Goal: Task Accomplishment & Management: Manage account settings

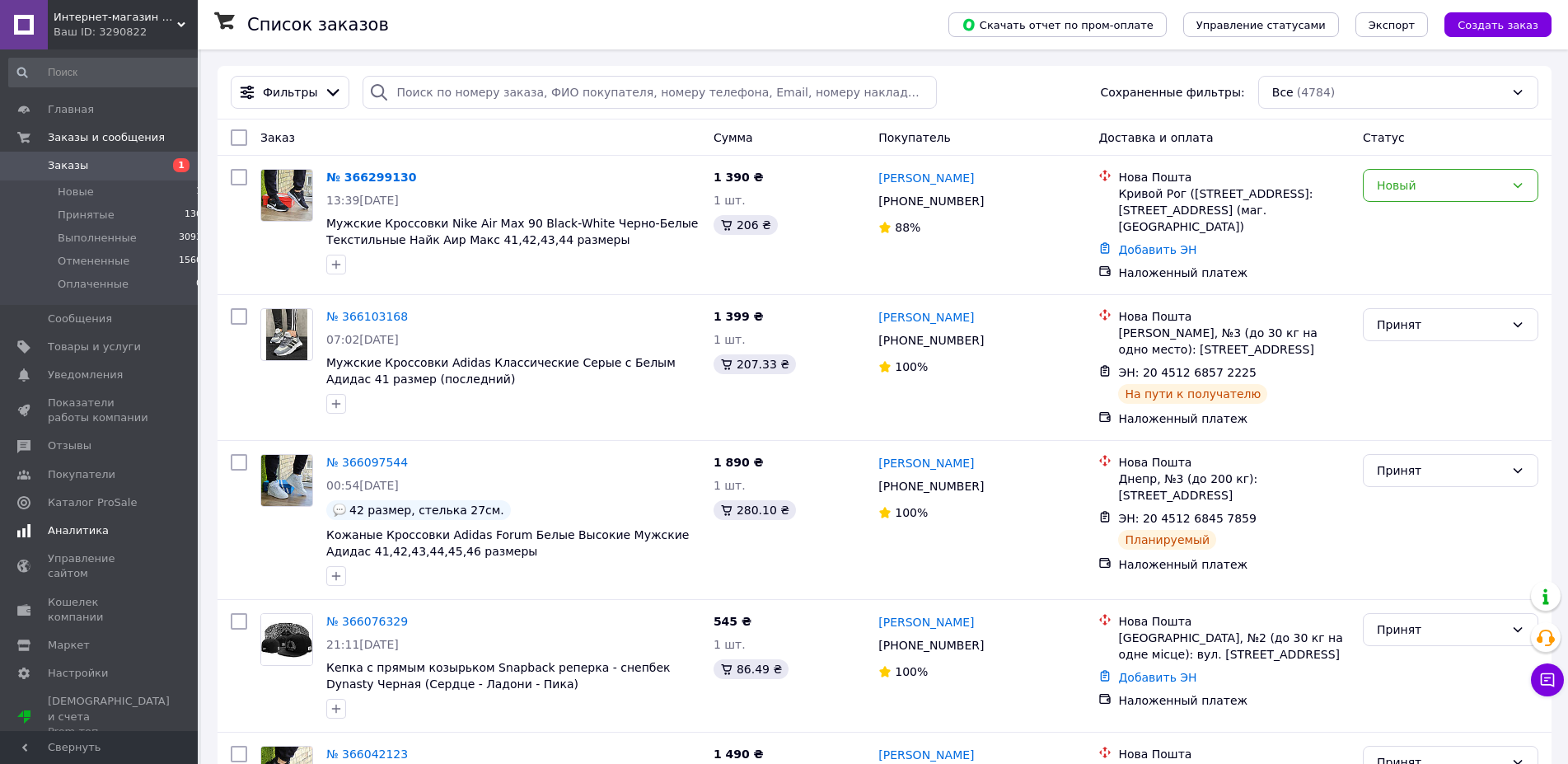
click at [90, 319] on span "Аналитика" at bounding box center [78, 531] width 61 height 15
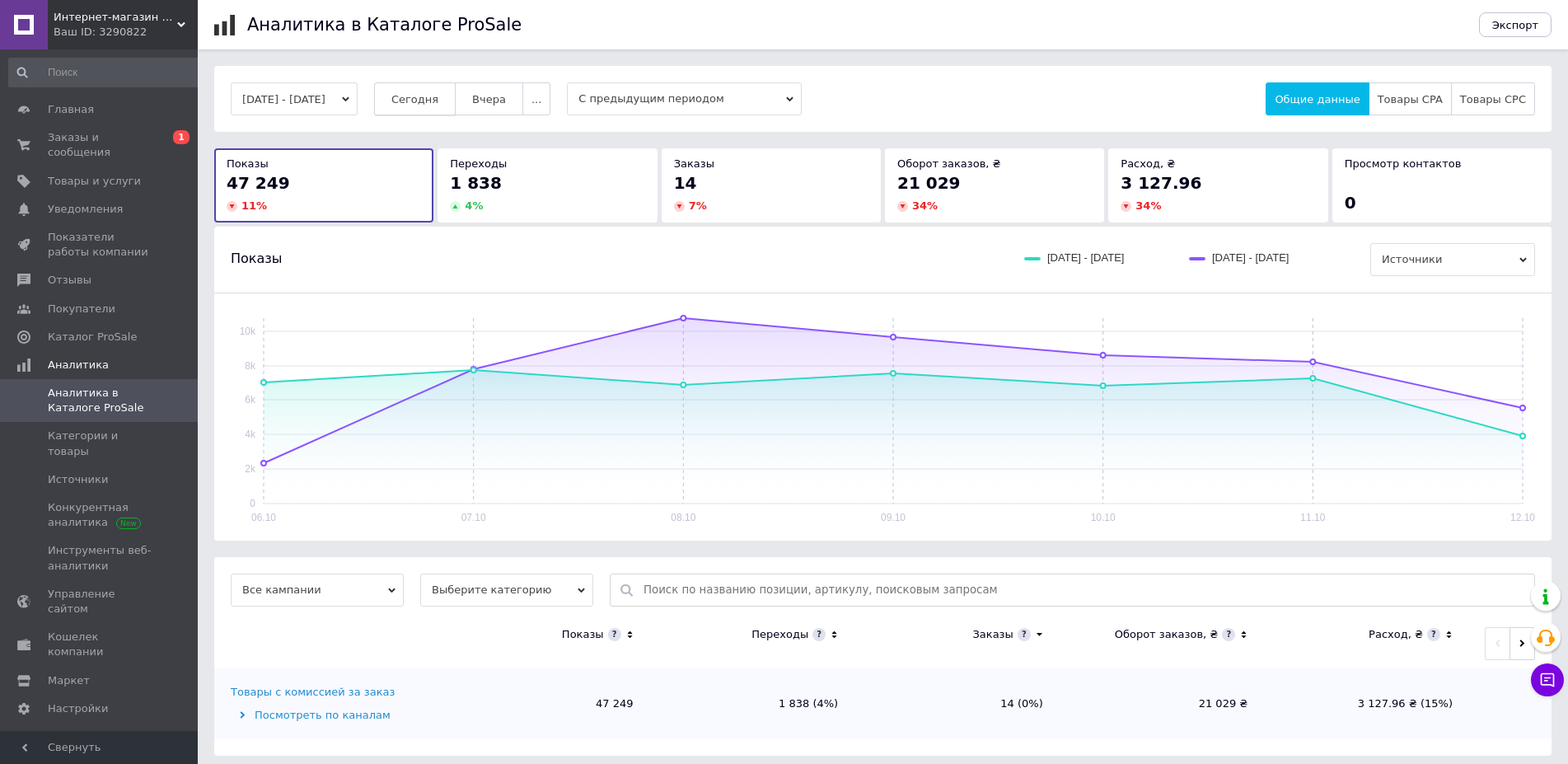
click at [431, 93] on span "Сегодня" at bounding box center [415, 99] width 47 height 13
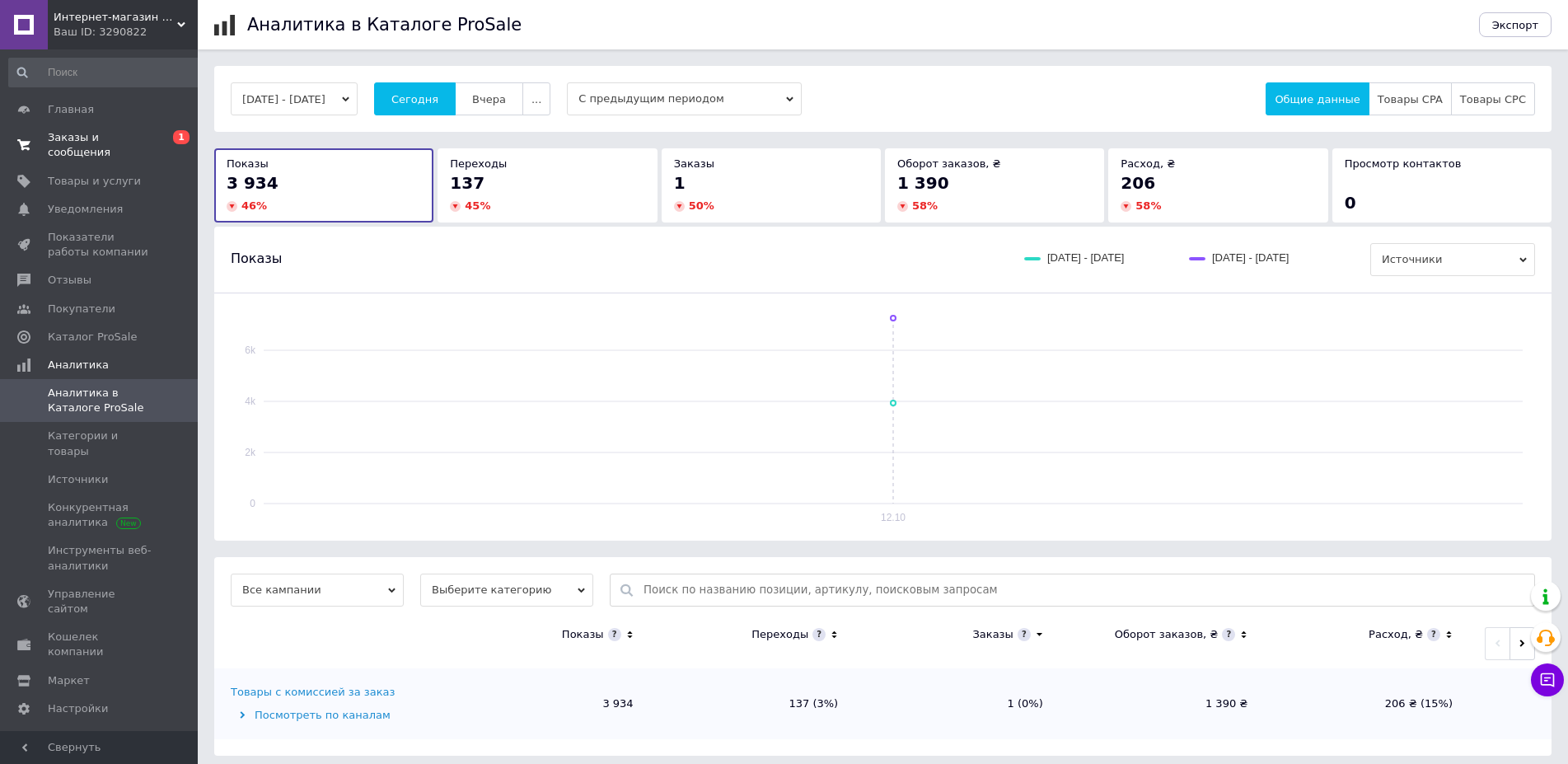
click at [150, 142] on span "Заказы и сообщения" at bounding box center [100, 144] width 104 height 30
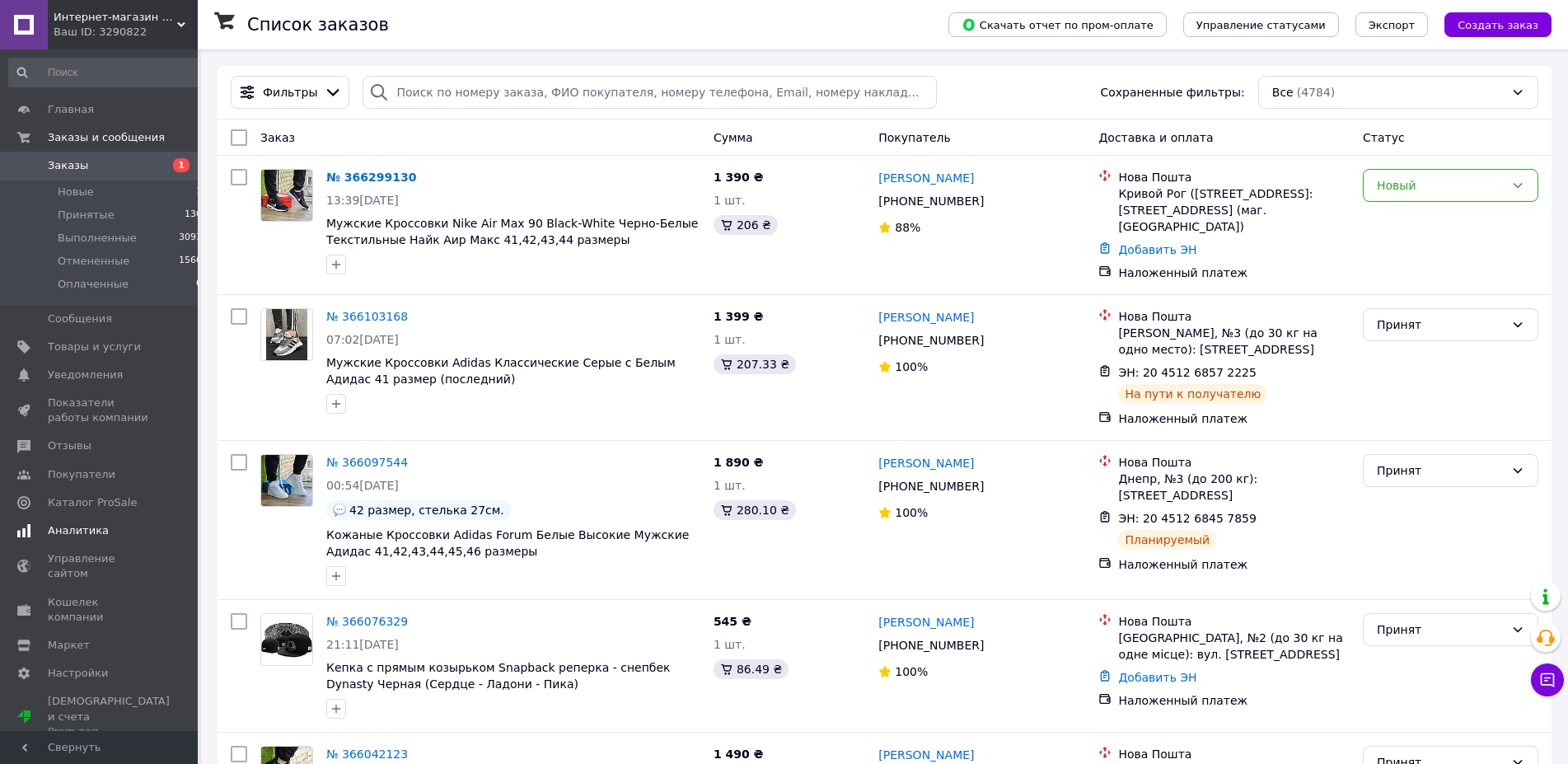
click at [85, 532] on span "Аналитика" at bounding box center [78, 531] width 61 height 15
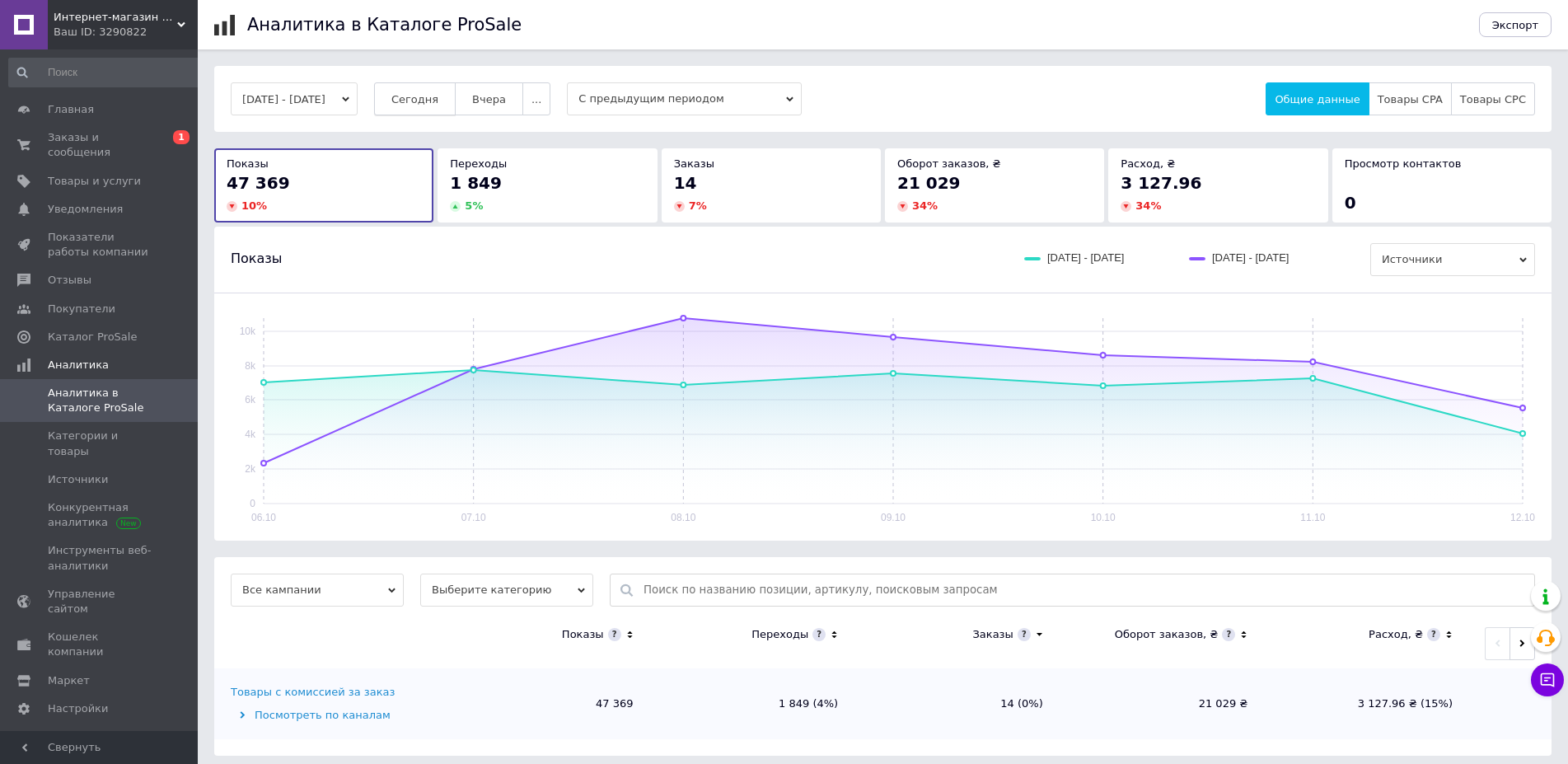
click at [438, 96] on span "Сегодня" at bounding box center [415, 99] width 47 height 13
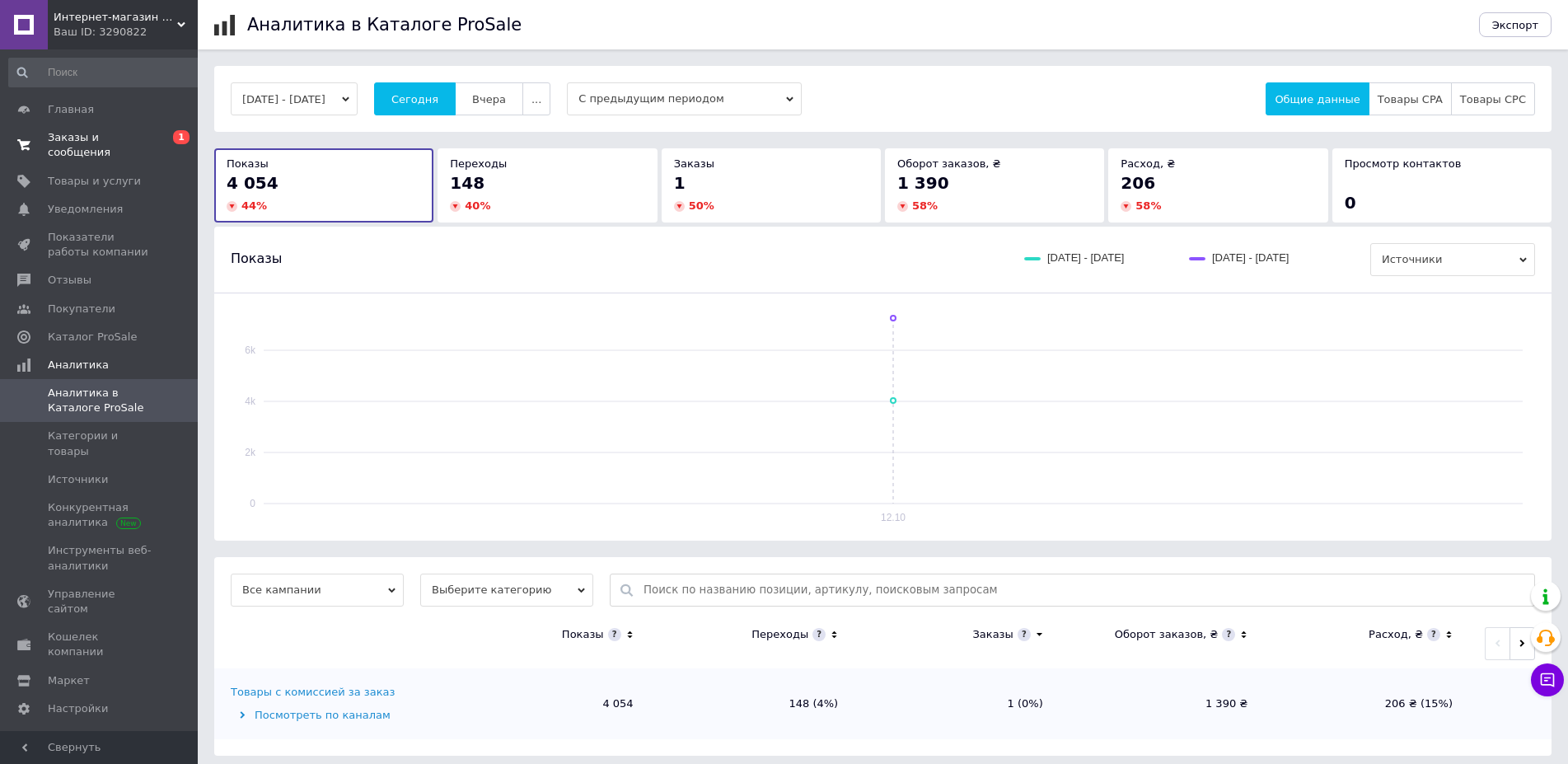
click at [137, 134] on span "Заказы и сообщения" at bounding box center [100, 144] width 104 height 30
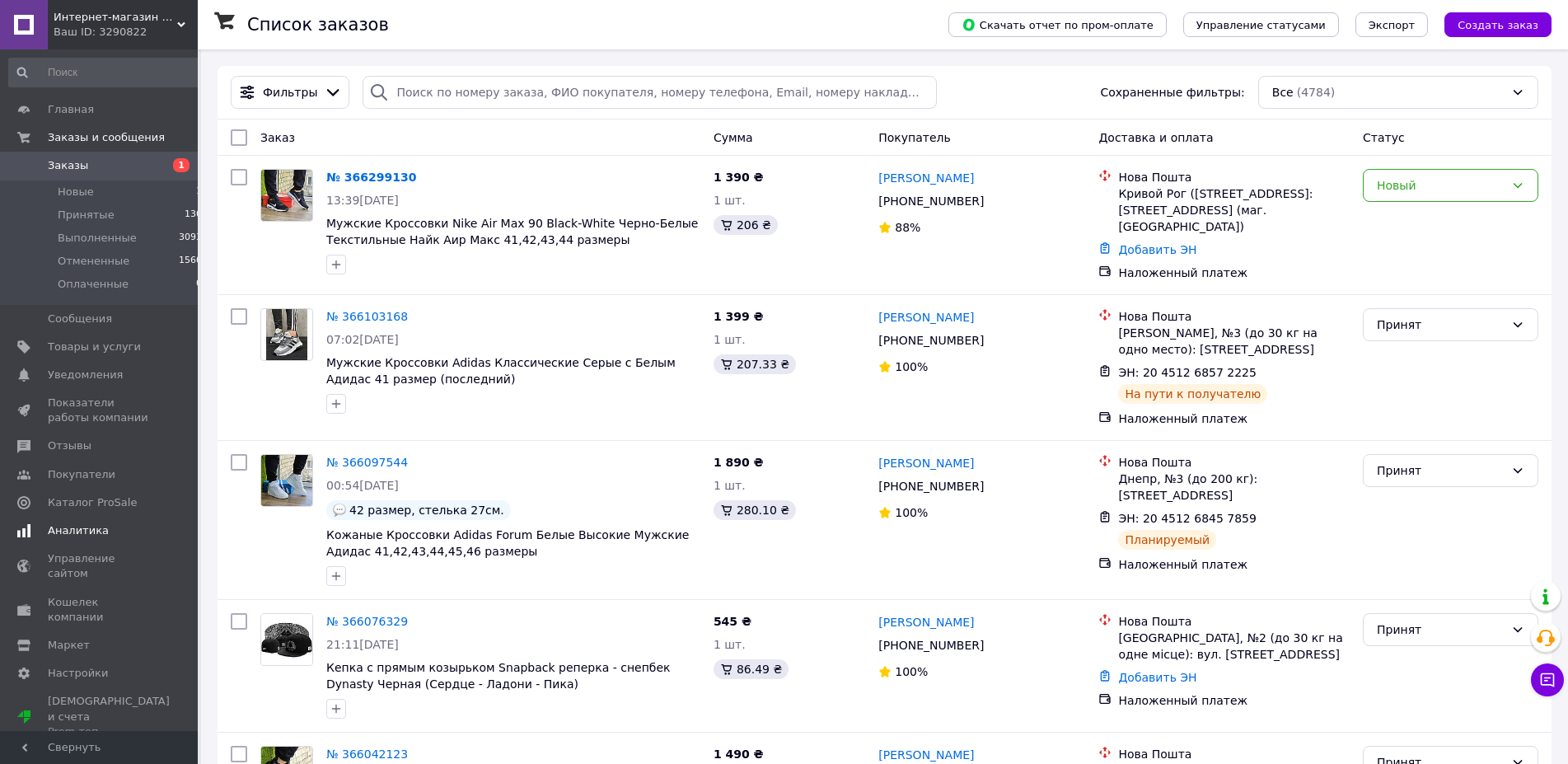
click at [67, 533] on span "Аналитика" at bounding box center [78, 531] width 61 height 15
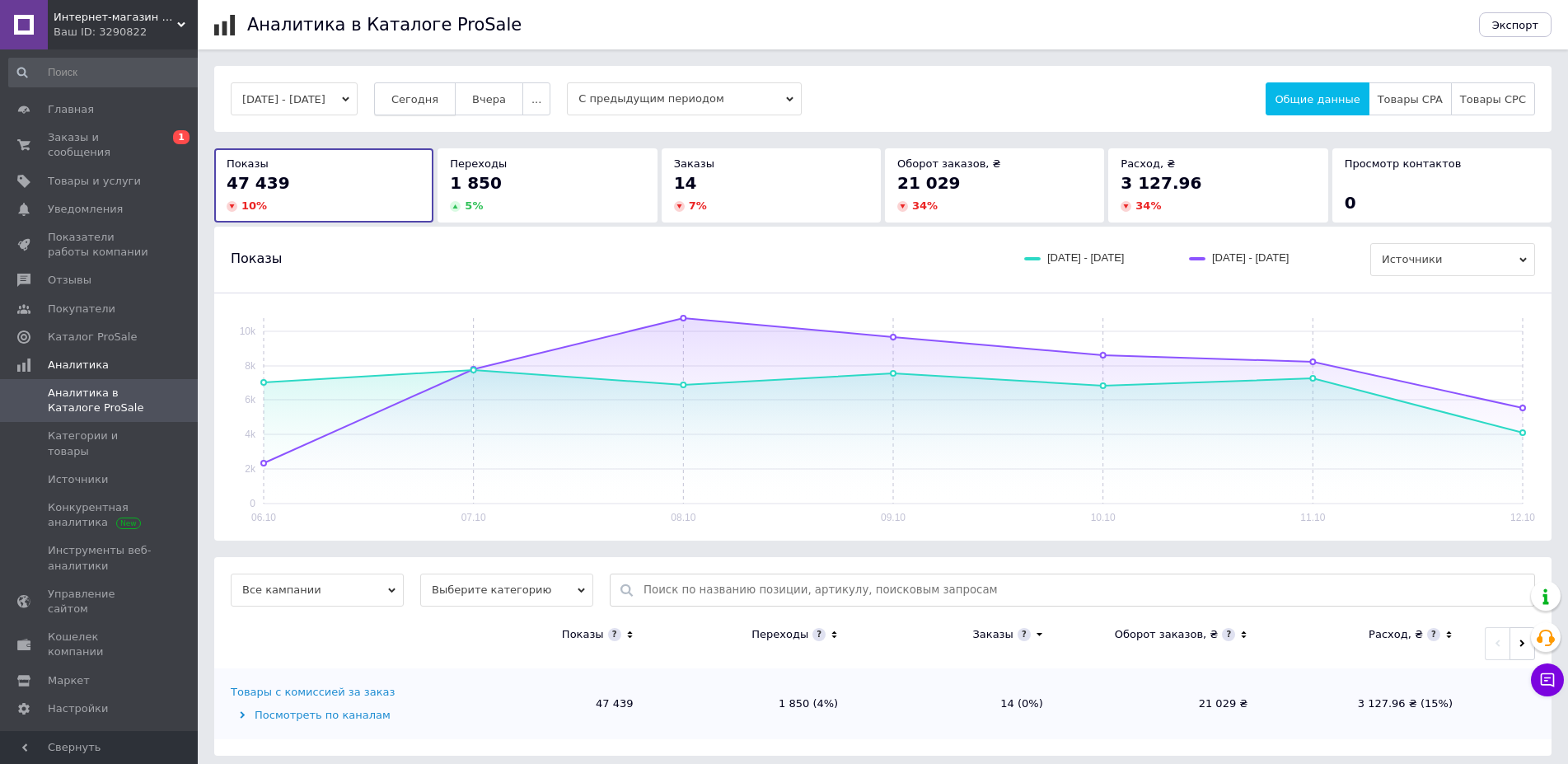
click at [452, 106] on button "Сегодня" at bounding box center [415, 99] width 82 height 33
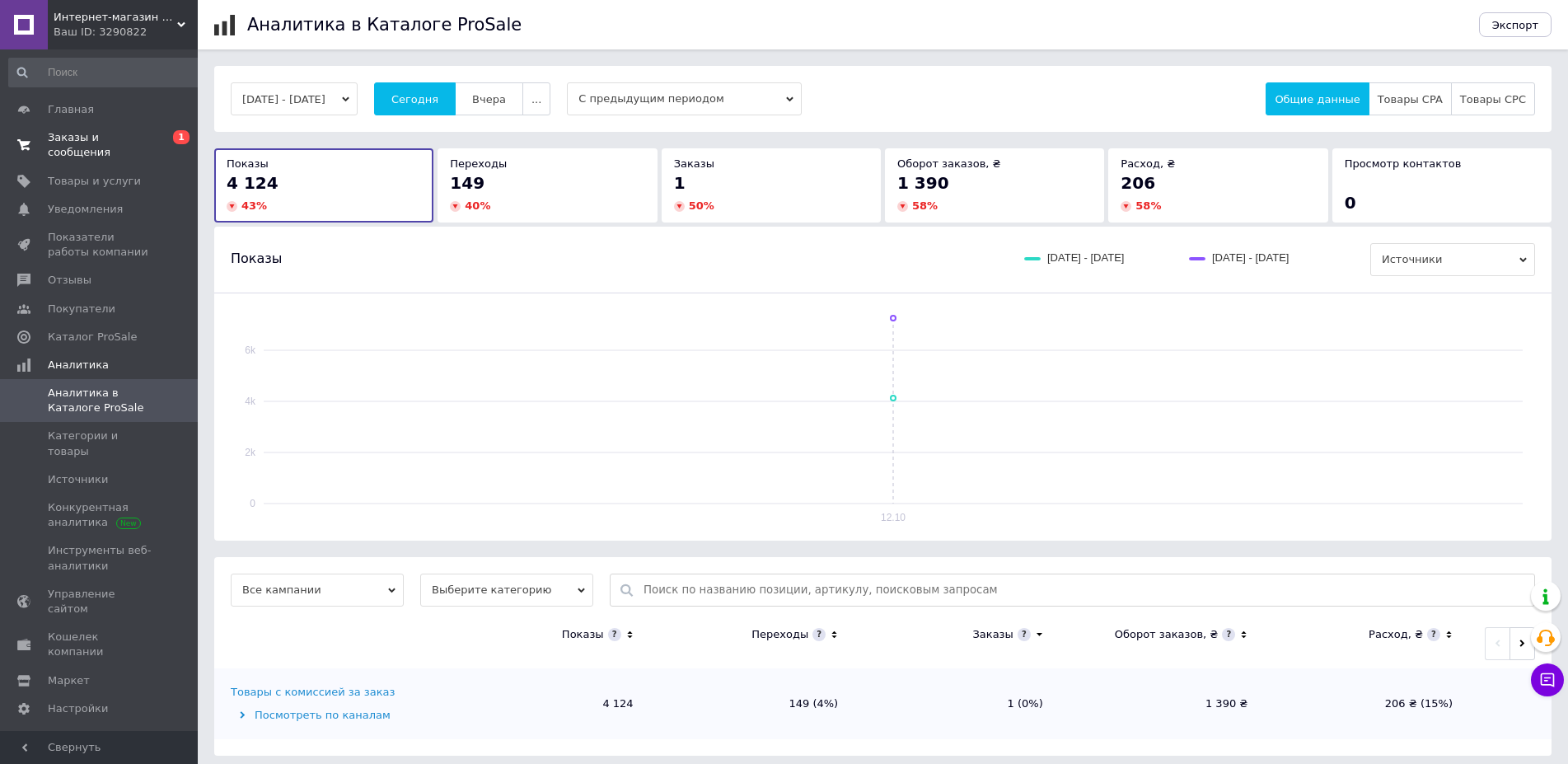
click at [154, 134] on span "0 1" at bounding box center [175, 144] width 45 height 30
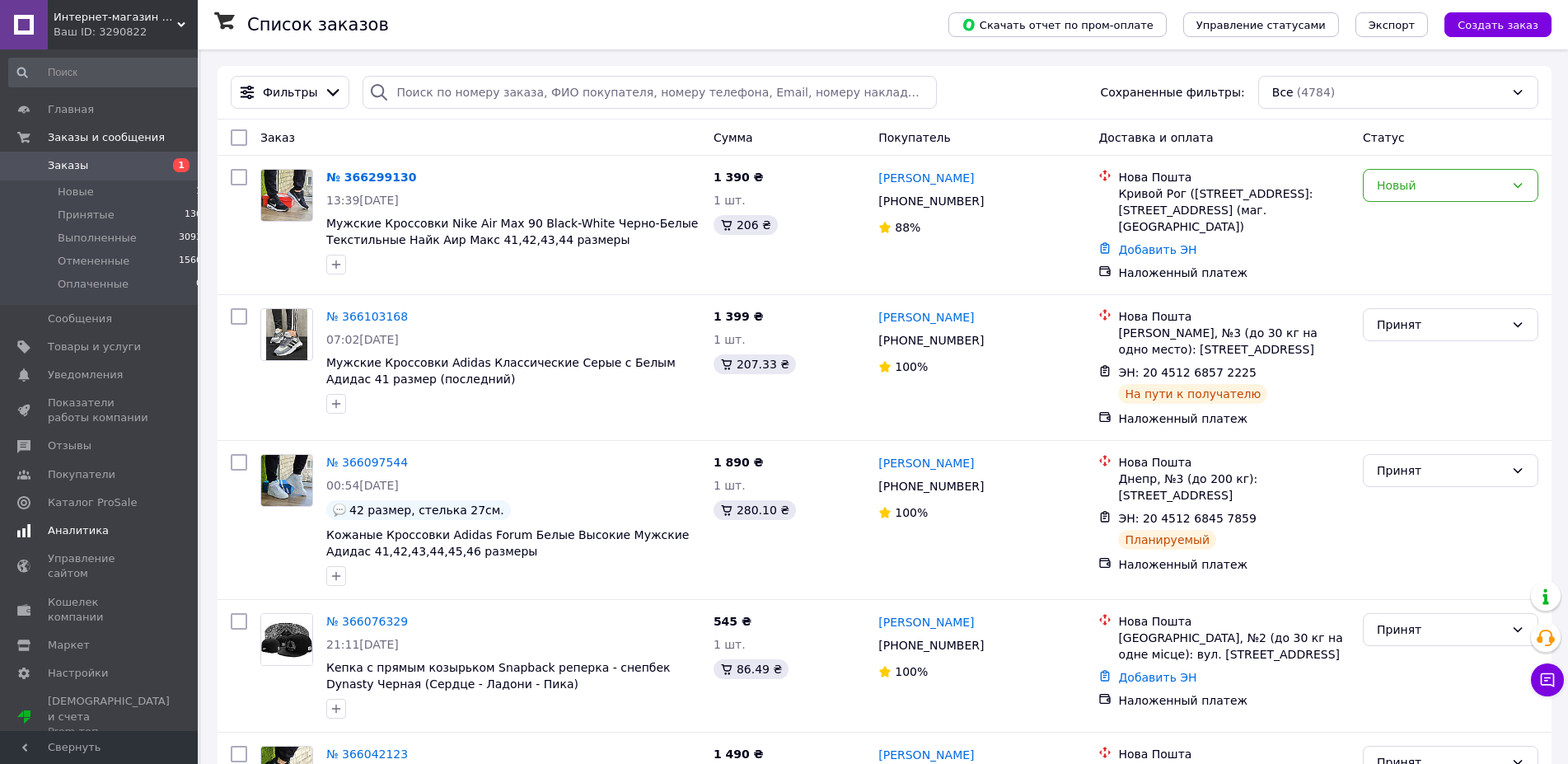
click at [63, 529] on span "Аналитика" at bounding box center [78, 531] width 61 height 15
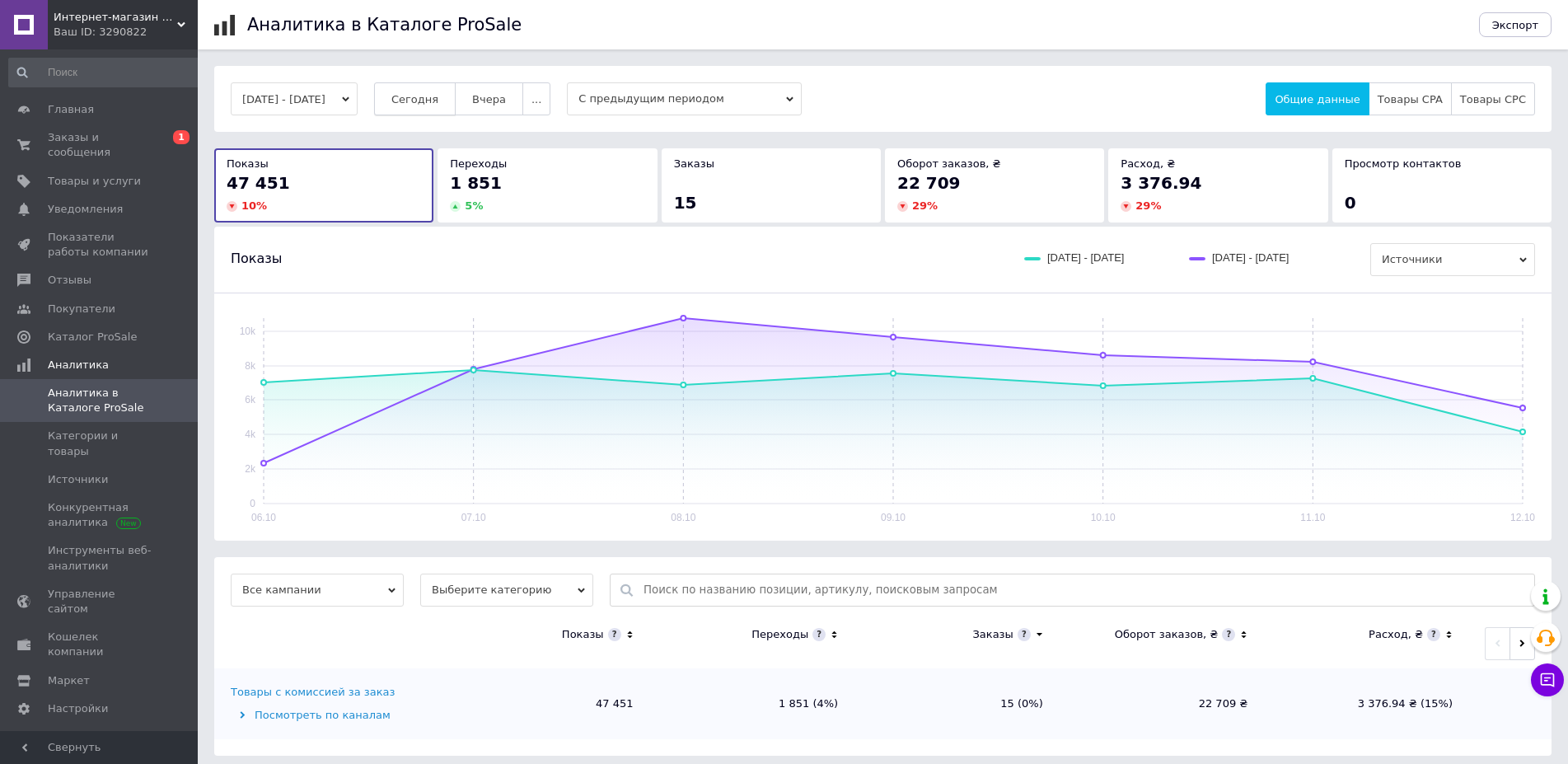
click at [422, 95] on span "Сегодня" at bounding box center [415, 99] width 47 height 13
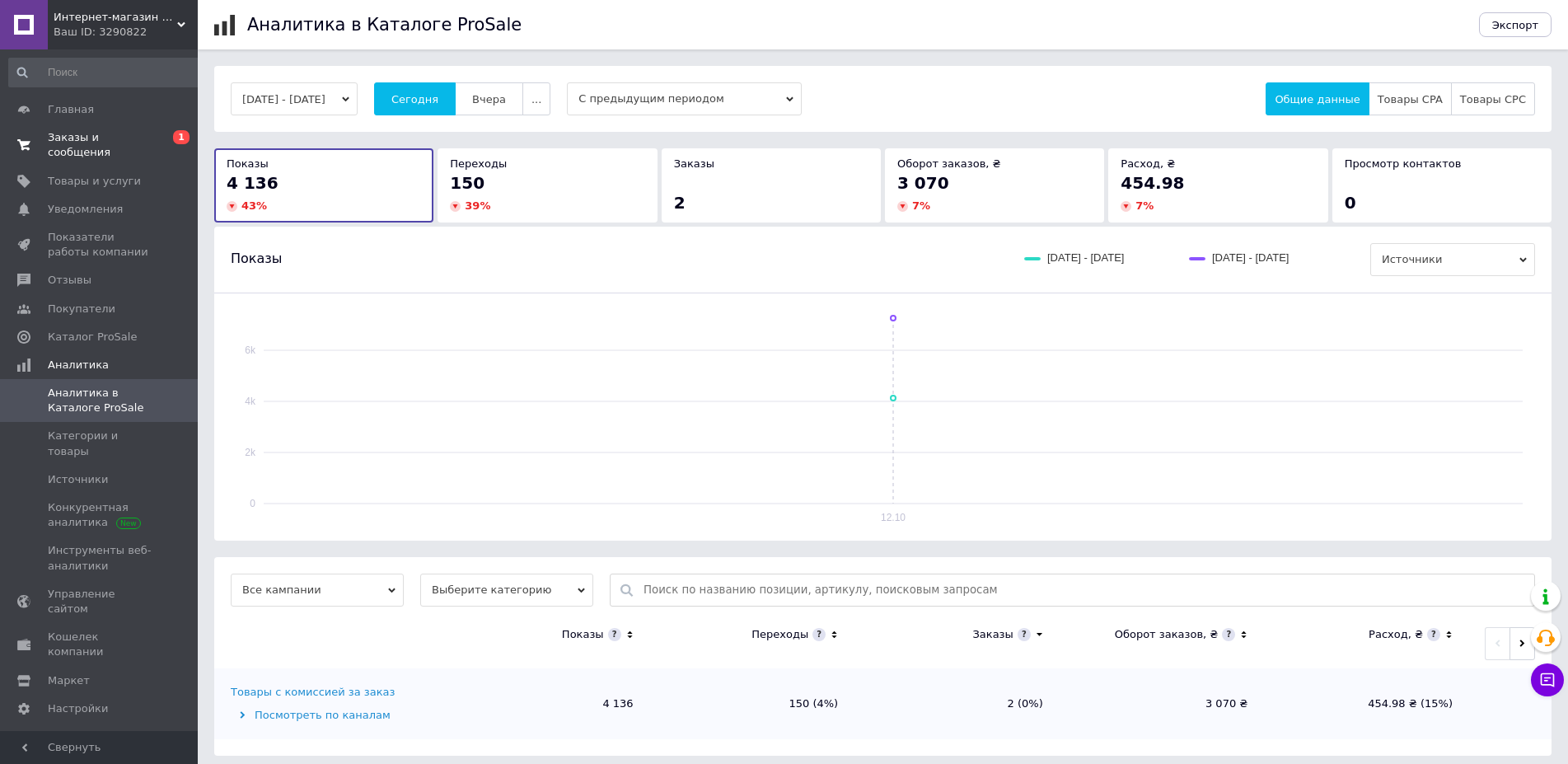
click at [146, 140] on span "Заказы и сообщения" at bounding box center [100, 144] width 104 height 30
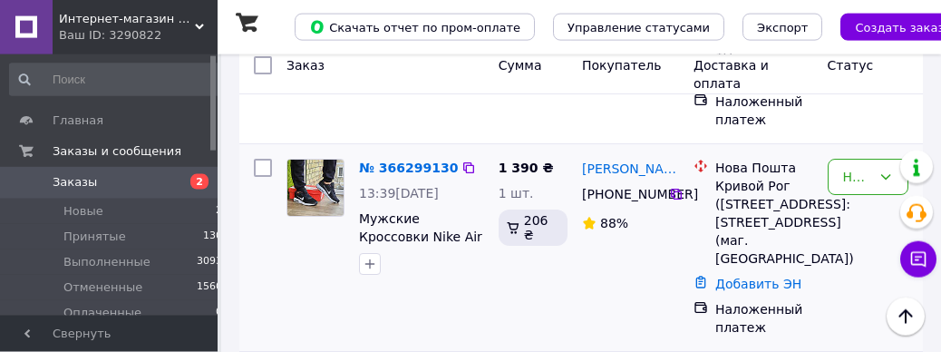
scroll to position [278, 0]
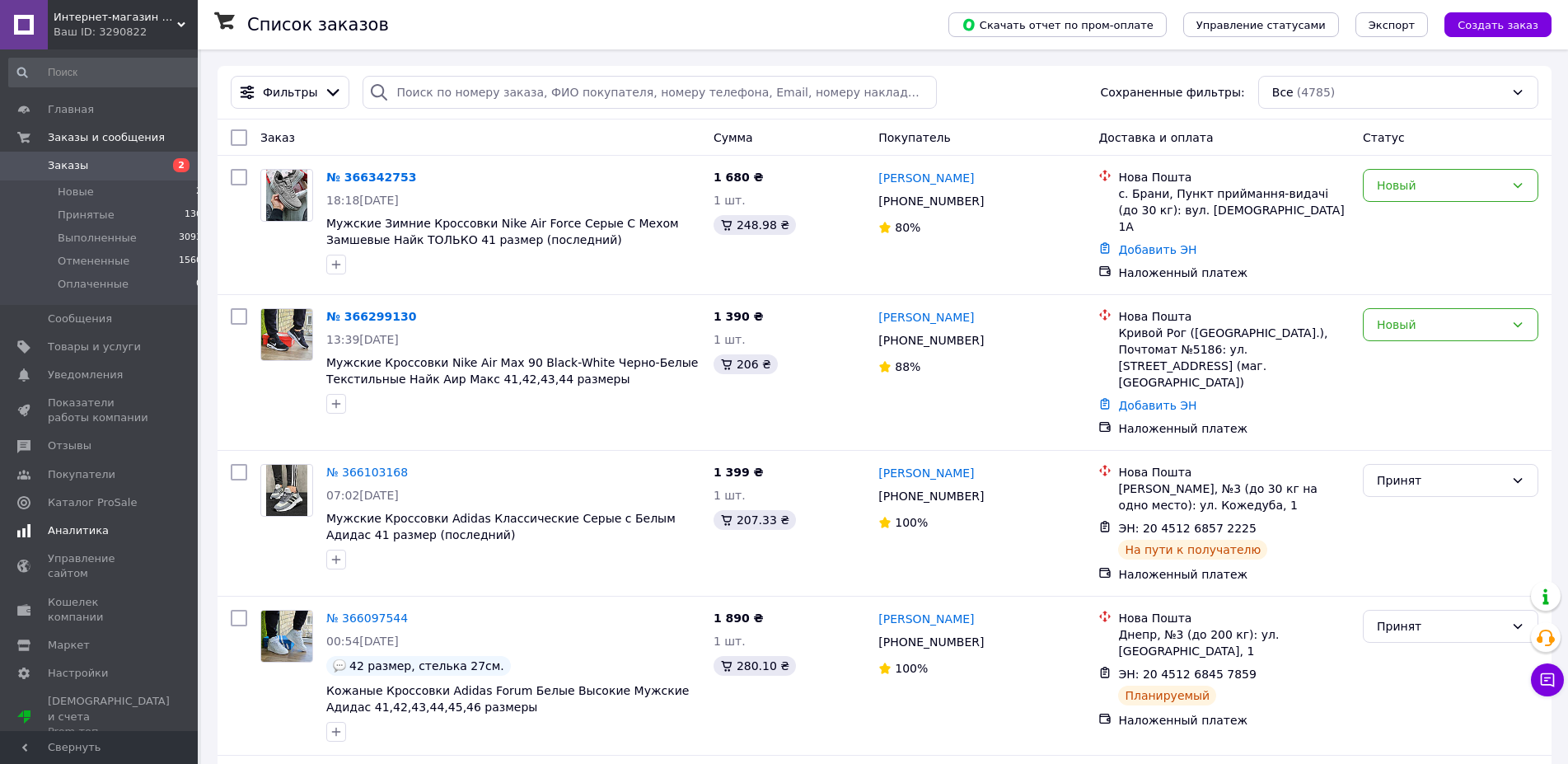
click at [75, 319] on span "Аналитика" at bounding box center [78, 531] width 61 height 15
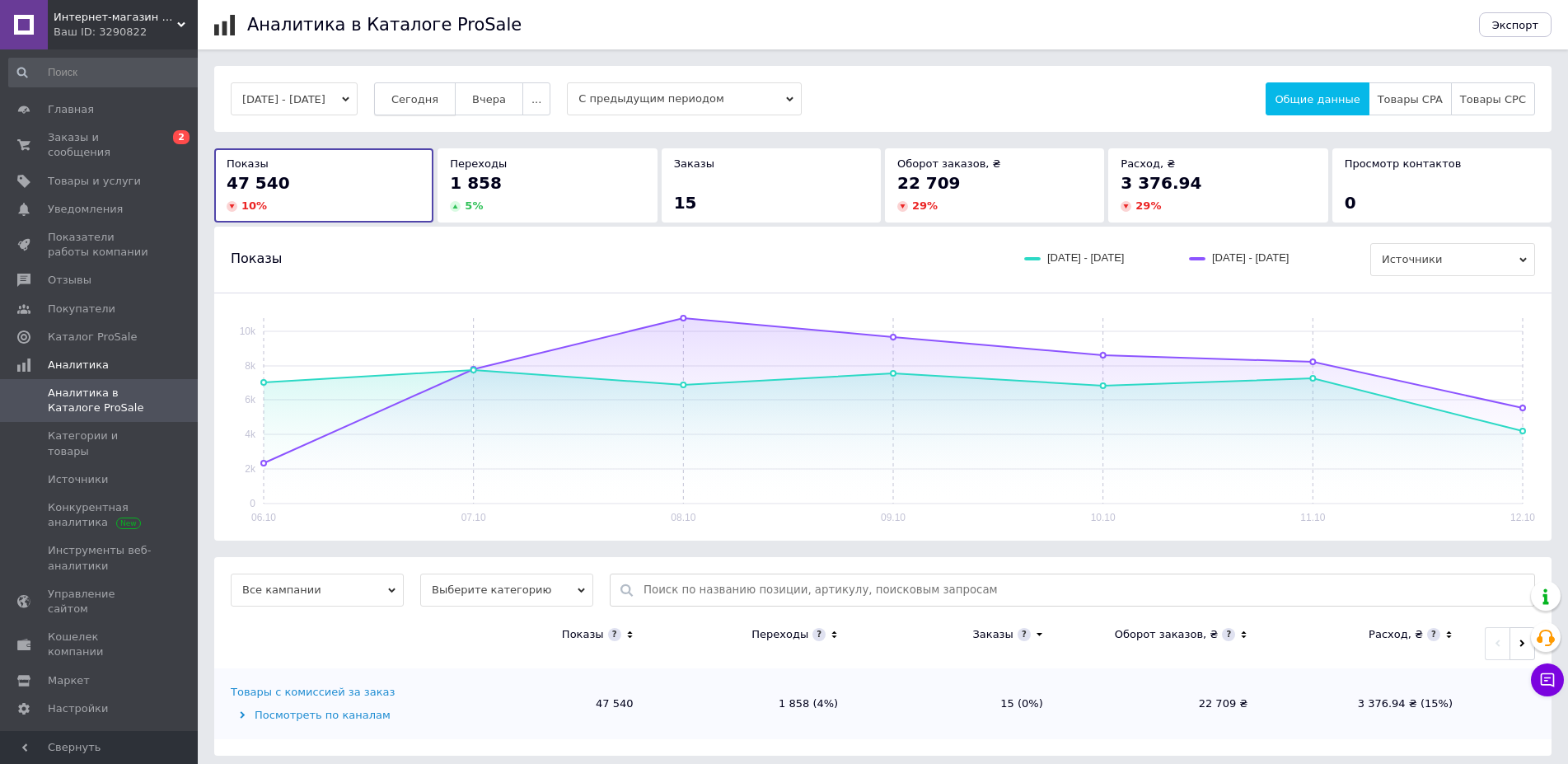
click at [438, 104] on span "Сегодня" at bounding box center [415, 99] width 47 height 13
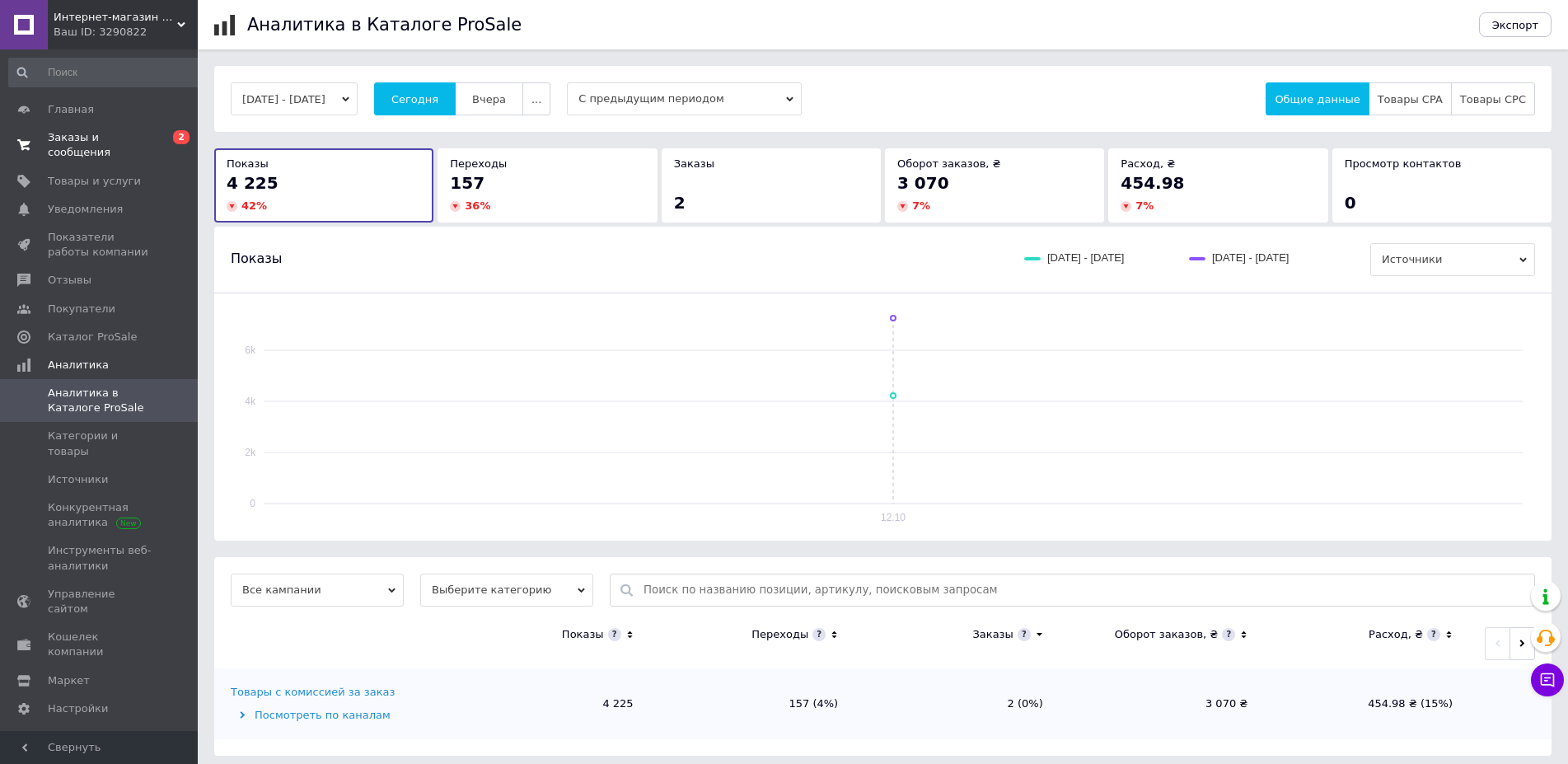
click at [159, 137] on span "0 2" at bounding box center [175, 144] width 45 height 30
